Goal: Task Accomplishment & Management: Manage account settings

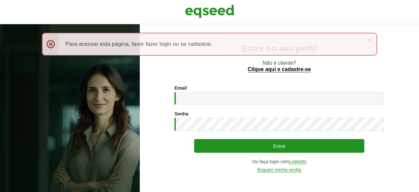
click at [222, 107] on div "Email * Digite seu endereço de e-mail. Senha * Digite a senha que será usada em…" at bounding box center [278, 128] width 209 height 87
click at [219, 99] on input "Email *" at bounding box center [278, 98] width 209 height 13
type input "**********"
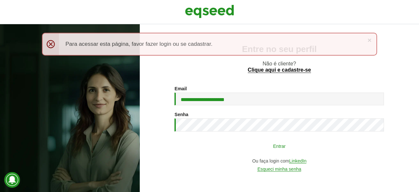
click at [292, 144] on button "Entrar" at bounding box center [279, 146] width 170 height 12
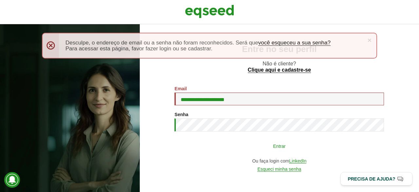
click at [258, 150] on button "Entrar" at bounding box center [279, 146] width 170 height 12
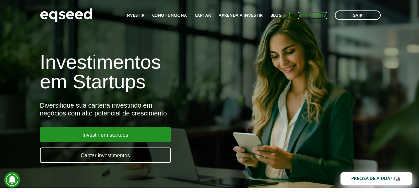
click at [318, 17] on link "Minha conta" at bounding box center [312, 15] width 29 height 4
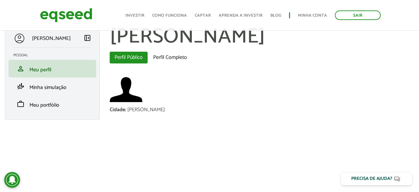
scroll to position [10, 0]
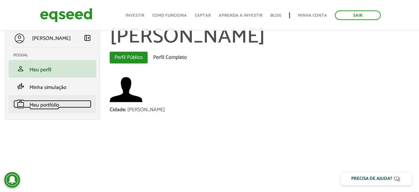
click at [49, 110] on span "Meu portfólio" at bounding box center [44, 105] width 30 height 9
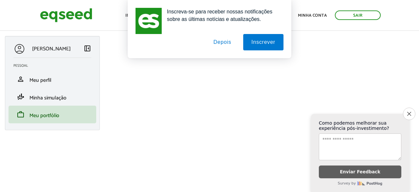
click at [224, 40] on button "Depois" at bounding box center [222, 42] width 34 height 16
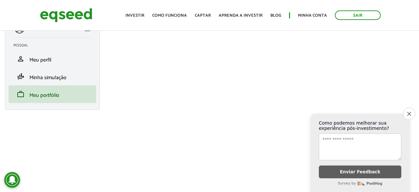
scroll to position [34, 0]
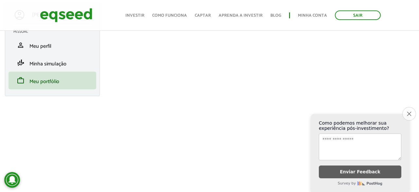
click at [408, 112] on icon "Close survey" at bounding box center [409, 114] width 4 height 4
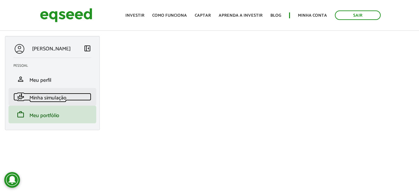
click at [40, 96] on span "Minha simulação" at bounding box center [47, 98] width 37 height 9
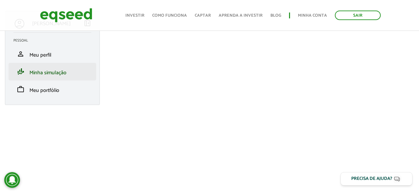
scroll to position [31, 0]
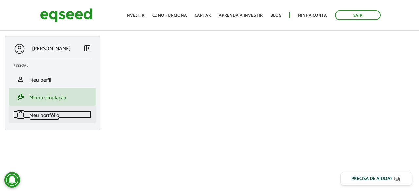
click at [48, 113] on span "Meu portfólio" at bounding box center [44, 115] width 30 height 9
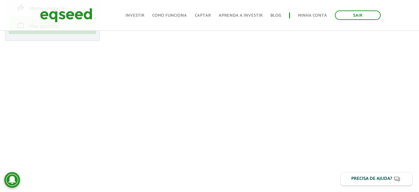
scroll to position [102, 0]
